Goal: Information Seeking & Learning: Stay updated

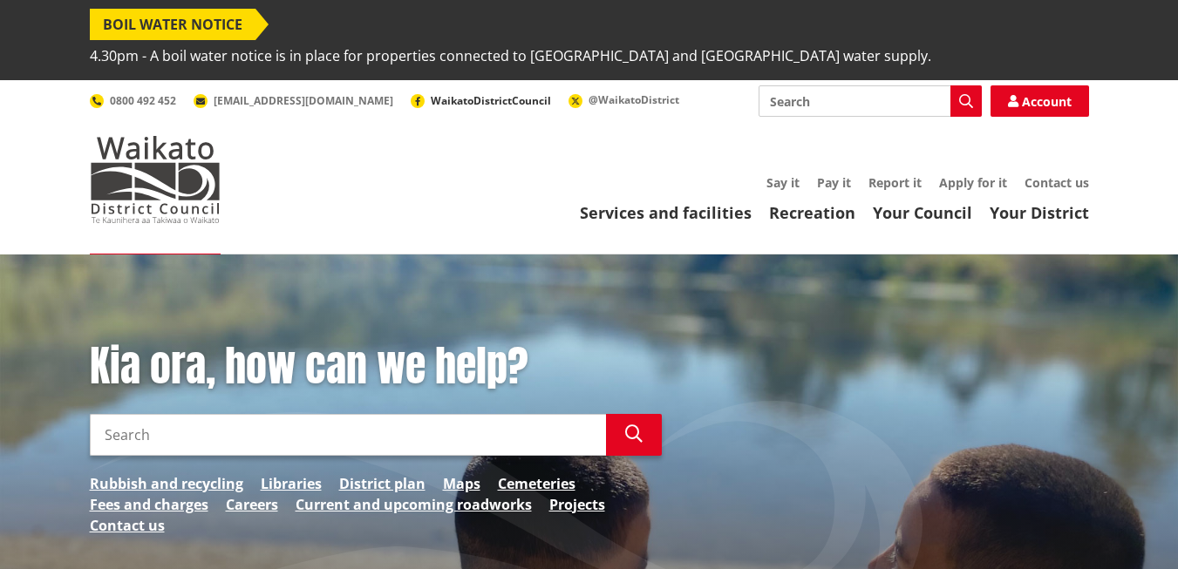
click at [431, 93] on span "WaikatoDistrictCouncil" at bounding box center [491, 100] width 120 height 15
click at [247, 26] on span "BOIL WATER NOTICE" at bounding box center [173, 24] width 166 height 31
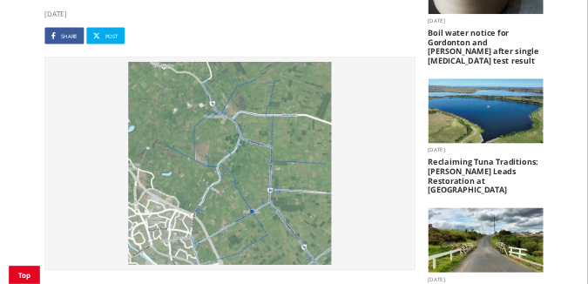
scroll to position [436, 0]
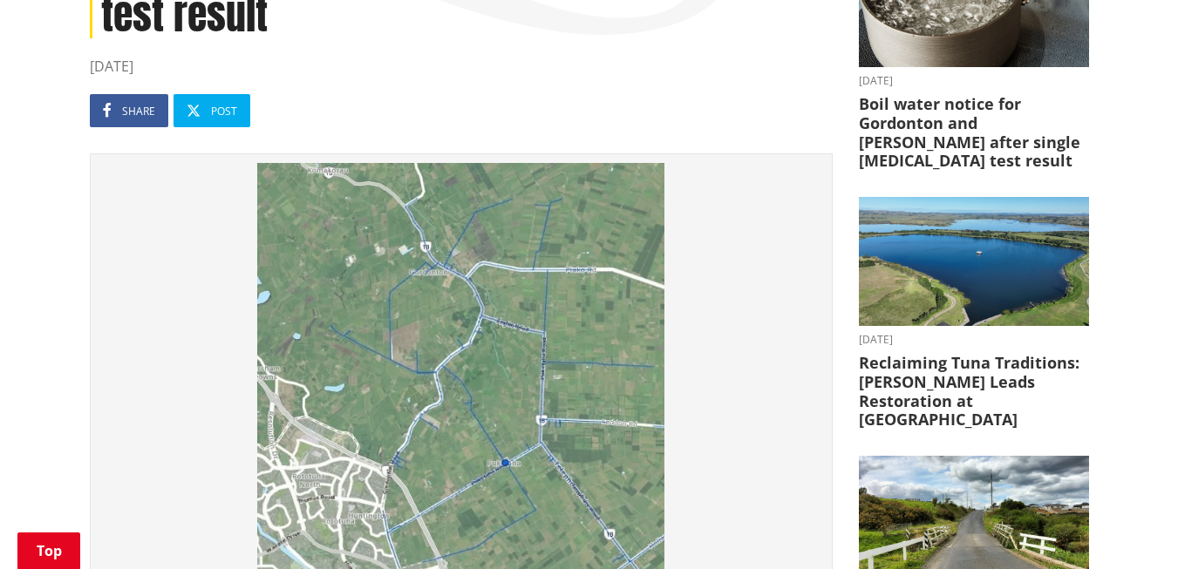
click at [441, 244] on img at bounding box center [460, 366] width 723 height 407
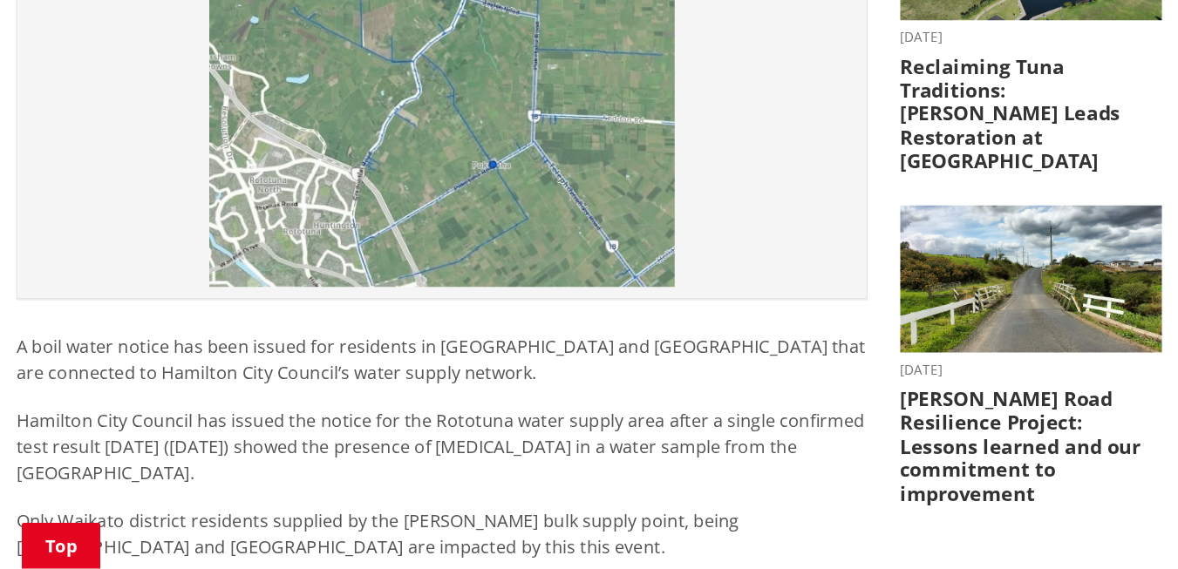
scroll to position [741, 0]
